Goal: Find specific page/section: Find specific page/section

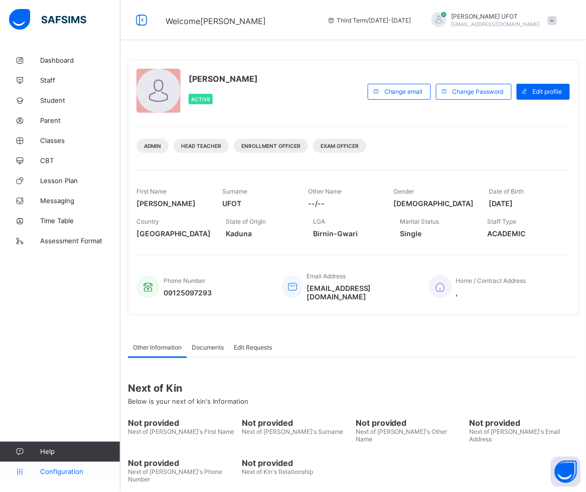
click at [54, 475] on span "Configuration" at bounding box center [80, 472] width 80 height 8
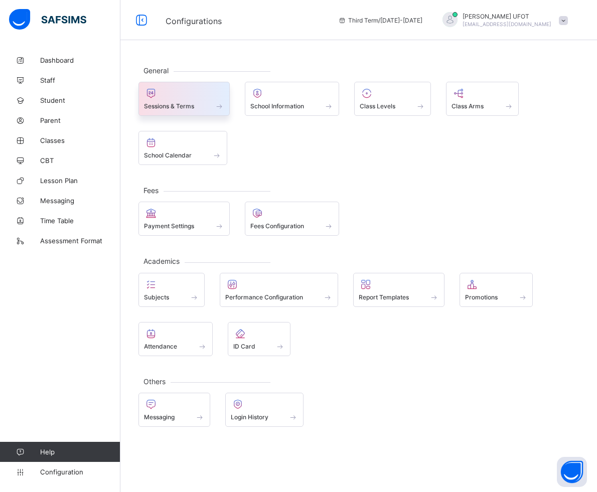
click at [176, 93] on div at bounding box center [184, 93] width 80 height 12
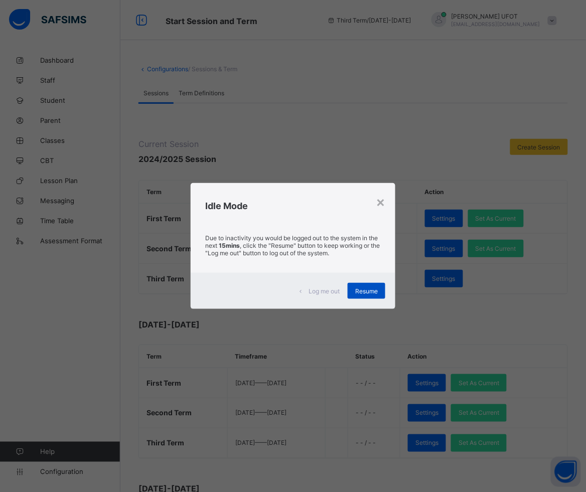
click at [360, 295] on span "Resume" at bounding box center [366, 291] width 23 height 8
